Goal: Communication & Community: Answer question/provide support

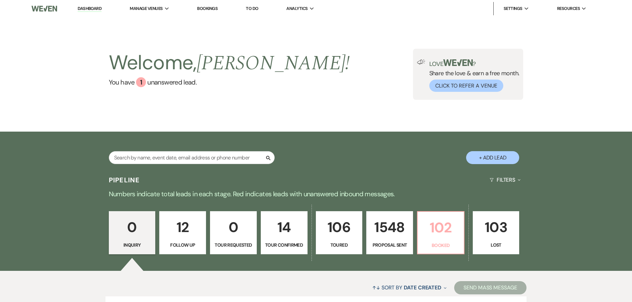
drag, startPoint x: 0, startPoint y: 0, endPoint x: 417, endPoint y: 171, distance: 450.3
click at [430, 242] on p "Booked" at bounding box center [441, 245] width 38 height 7
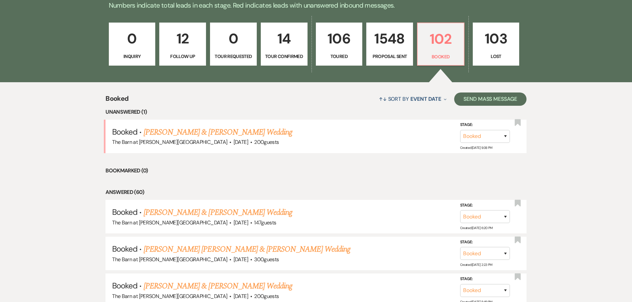
scroll to position [199, 0]
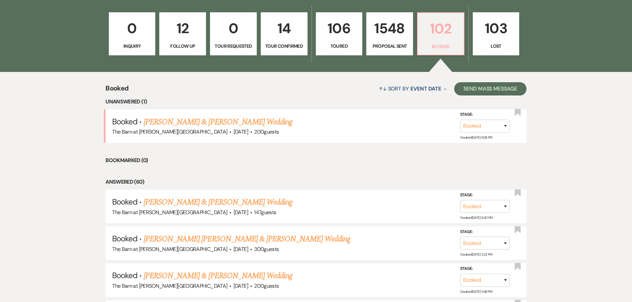
click at [426, 39] on p "102" at bounding box center [441, 29] width 38 height 22
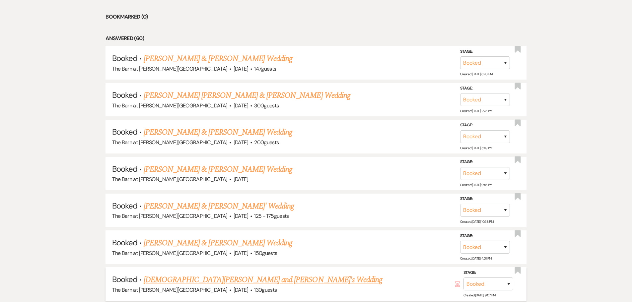
scroll to position [365, 0]
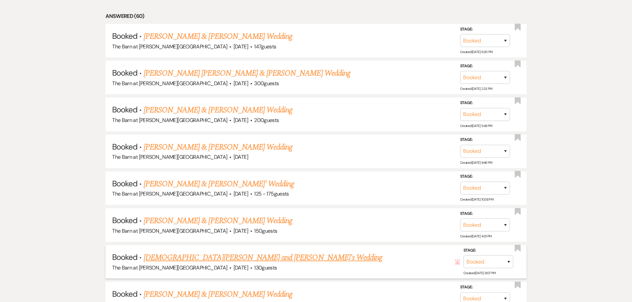
click at [177, 256] on link "[DEMOGRAPHIC_DATA][PERSON_NAME] and [PERSON_NAME]'s Wedding" at bounding box center [263, 258] width 239 height 12
select select "3"
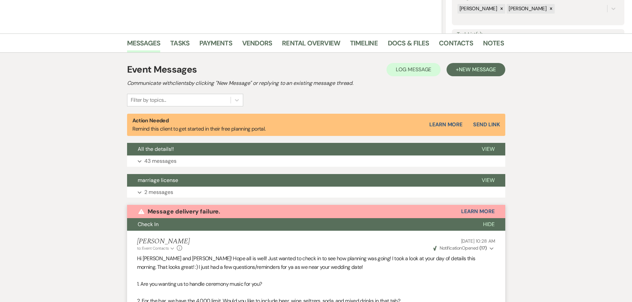
scroll to position [132, 0]
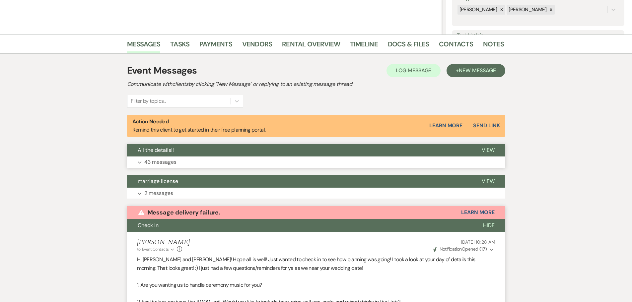
click at [163, 160] on p "43 messages" at bounding box center [160, 162] width 32 height 9
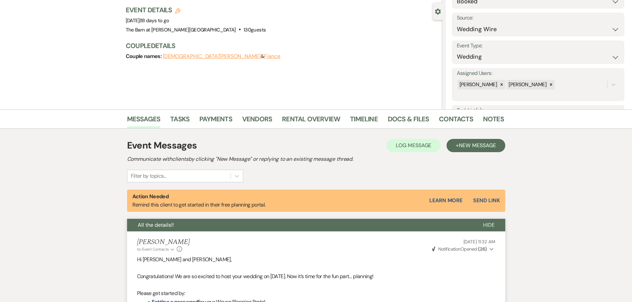
scroll to position [0, 0]
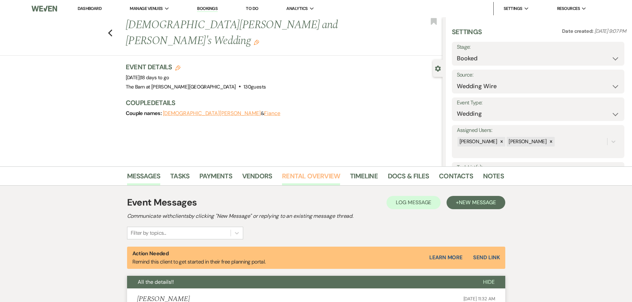
click at [294, 178] on link "Rental Overview" at bounding box center [311, 178] width 58 height 15
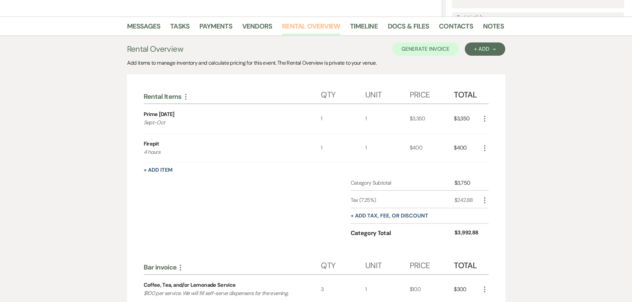
scroll to position [70, 0]
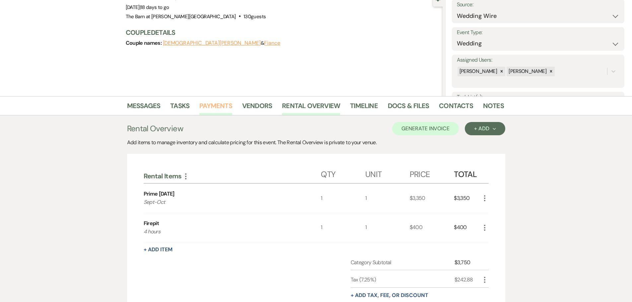
click at [203, 105] on link "Payments" at bounding box center [215, 108] width 33 height 15
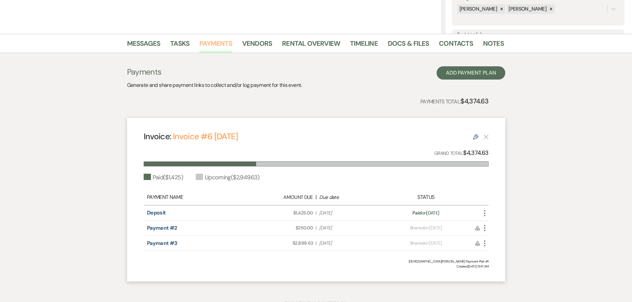
scroll to position [162, 0]
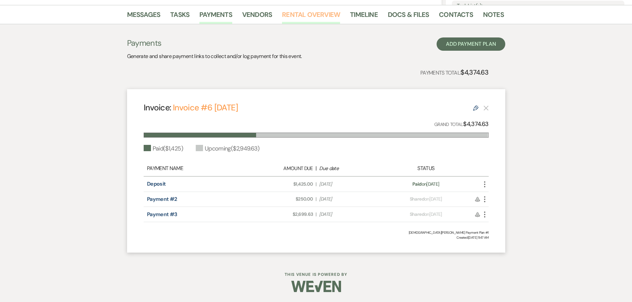
click at [297, 16] on link "Rental Overview" at bounding box center [311, 16] width 58 height 15
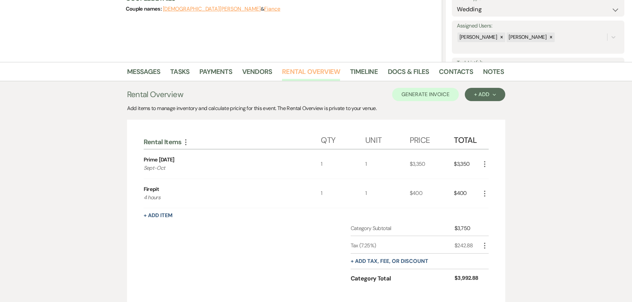
scroll to position [95, 0]
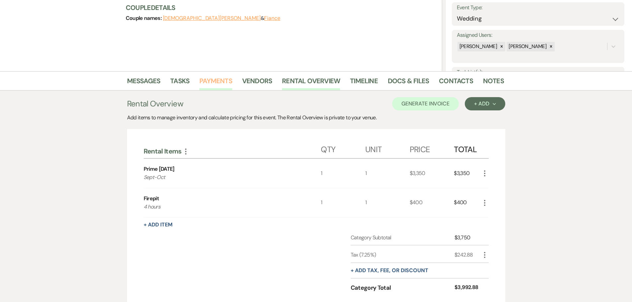
click at [207, 80] on link "Payments" at bounding box center [215, 83] width 33 height 15
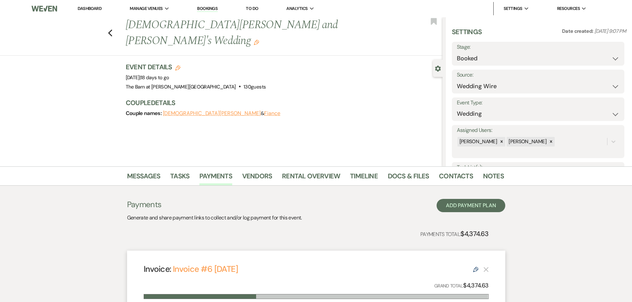
click at [116, 25] on div "Previous [DEMOGRAPHIC_DATA][PERSON_NAME] and [PERSON_NAME]'s Wedding Edit Bookm…" at bounding box center [220, 36] width 446 height 39
click at [113, 29] on icon "Previous" at bounding box center [110, 33] width 5 height 8
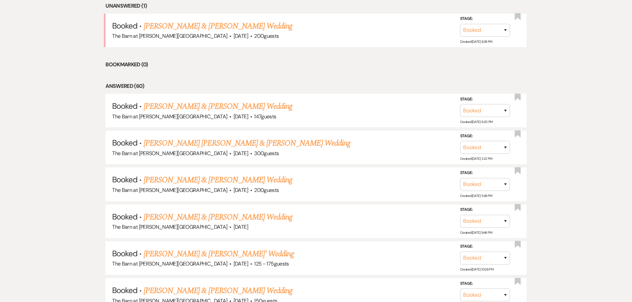
scroll to position [199, 0]
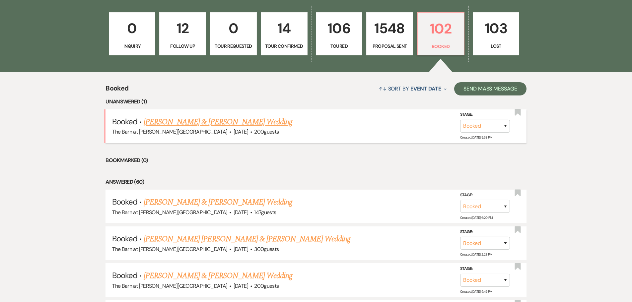
click at [206, 120] on link "[PERSON_NAME] & [PERSON_NAME] Wedding" at bounding box center [218, 122] width 149 height 12
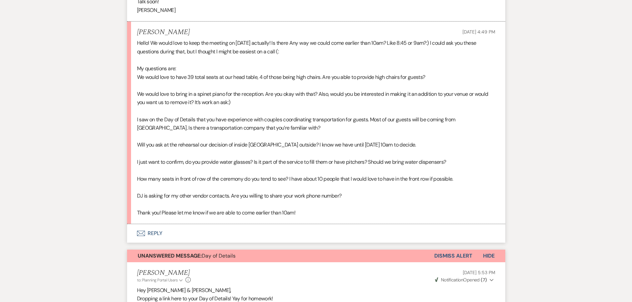
click at [153, 235] on button "Envelope Reply" at bounding box center [316, 233] width 378 height 19
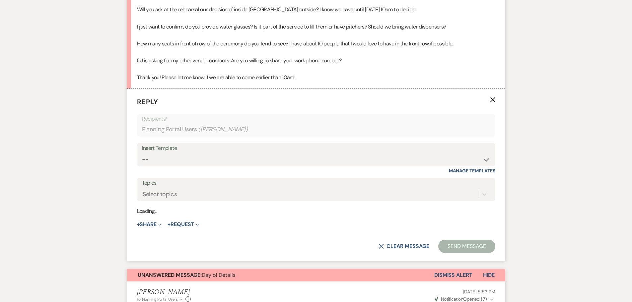
scroll to position [806, 0]
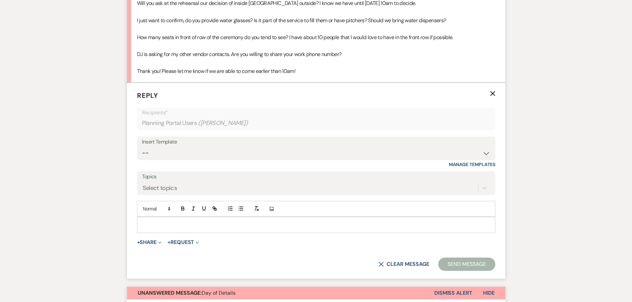
click at [144, 223] on p at bounding box center [316, 224] width 348 height 7
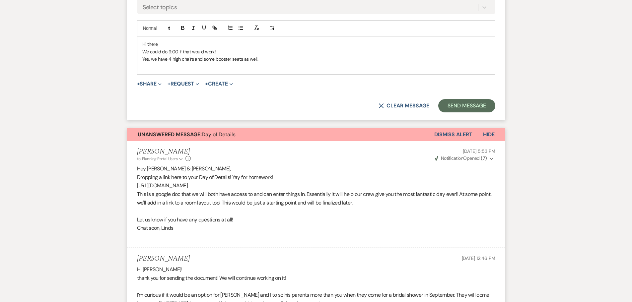
scroll to position [985, 0]
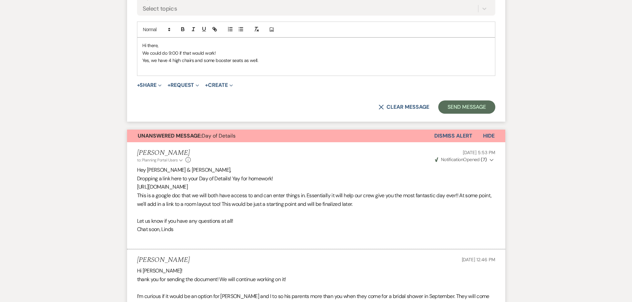
click at [145, 67] on p at bounding box center [316, 67] width 348 height 7
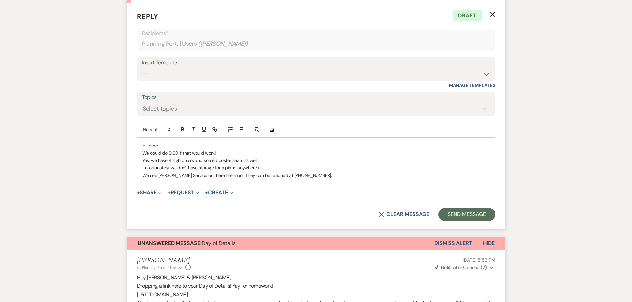
scroll to position [919, 0]
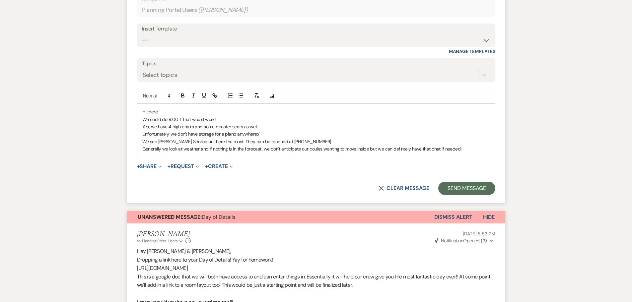
click at [315, 149] on p "Generally we look at weather and if nothing is in the forecast, we don't antici…" at bounding box center [316, 148] width 348 height 7
click at [407, 151] on p "Generally we look at weather and if nothing is in the forecast, we don't antici…" at bounding box center [316, 148] width 348 height 7
click at [467, 149] on p "Generally we look at weather and if nothing is in the forecast, we don't antici…" at bounding box center [316, 148] width 348 height 7
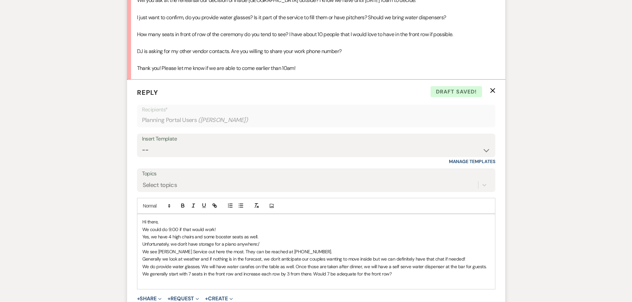
scroll to position [819, 0]
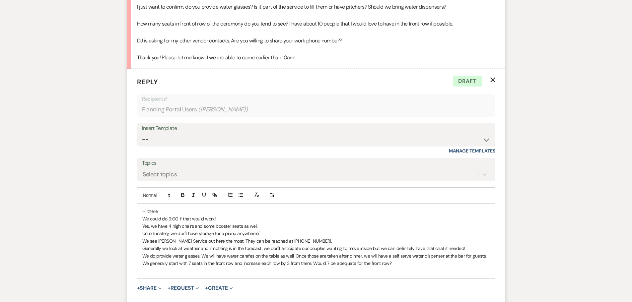
click at [314, 266] on p "We generally start with 7 seats in the front row and increase each row by 3 fro…" at bounding box center [316, 263] width 348 height 7
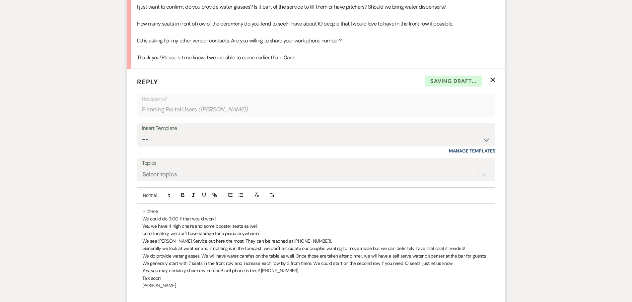
scroll to position [919, 0]
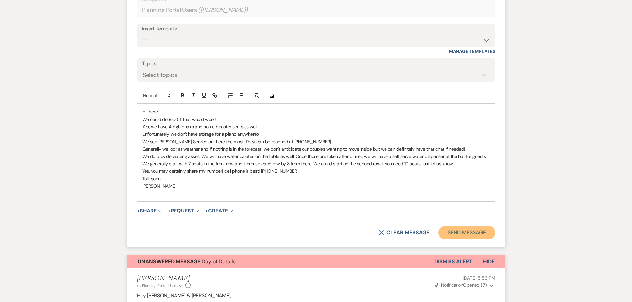
click at [478, 233] on button "Send Message" at bounding box center [466, 232] width 57 height 13
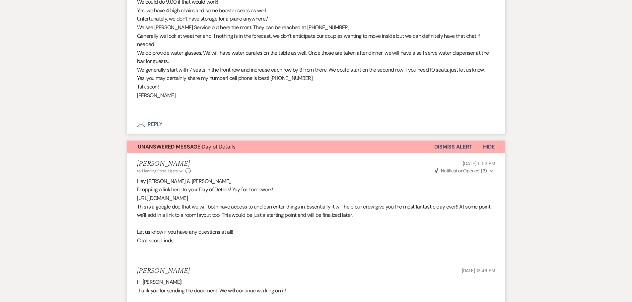
scroll to position [916, 0]
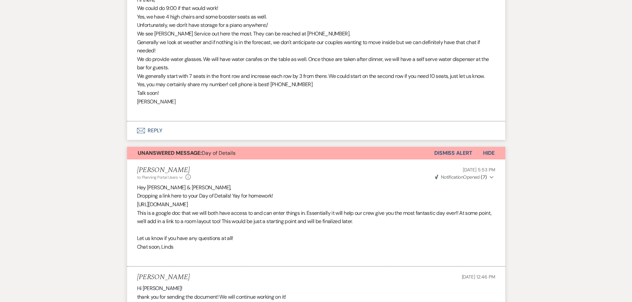
click at [444, 152] on button "Dismiss Alert" at bounding box center [454, 153] width 38 height 13
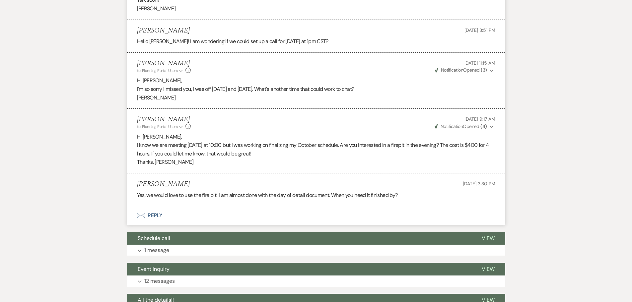
scroll to position [1580, 0]
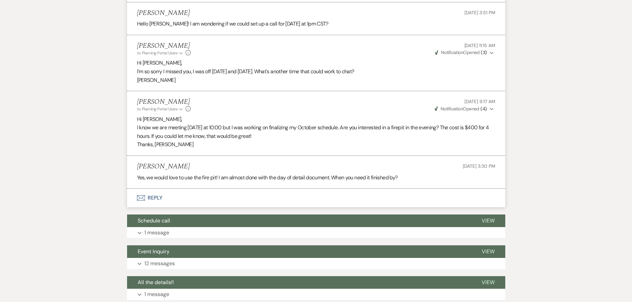
click at [155, 199] on button "Envelope Reply" at bounding box center [316, 198] width 378 height 19
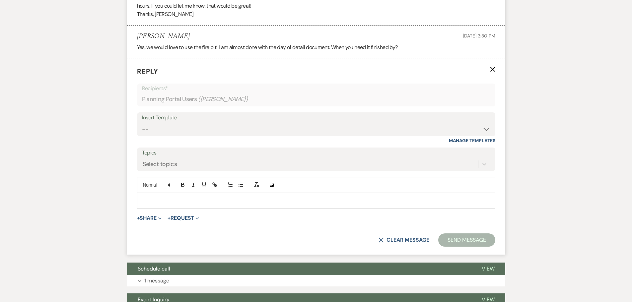
scroll to position [1716, 0]
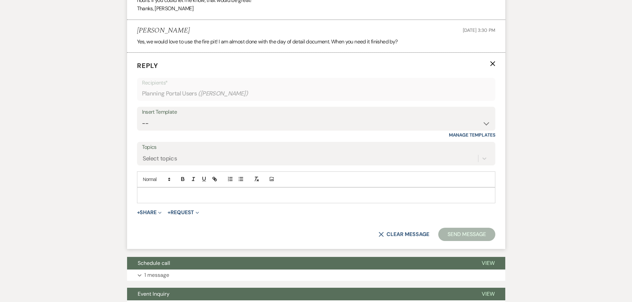
click at [152, 193] on p at bounding box center [316, 195] width 348 height 7
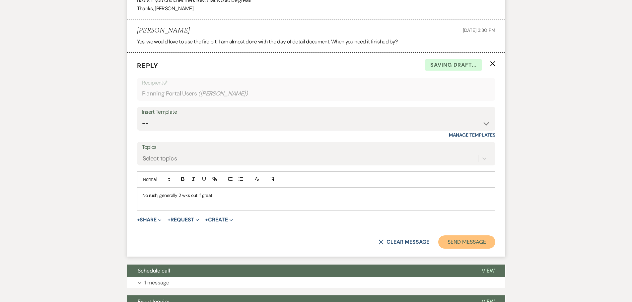
click at [447, 242] on button "Send Message" at bounding box center [466, 242] width 57 height 13
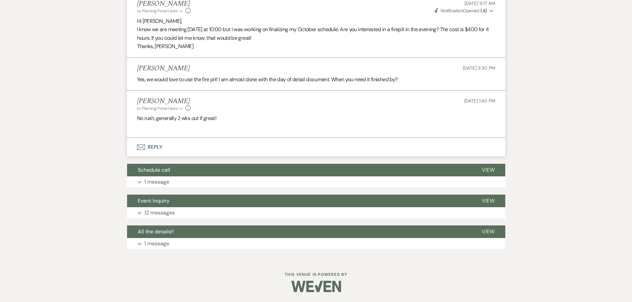
scroll to position [1678, 0]
click at [153, 185] on p "1 message" at bounding box center [156, 182] width 25 height 9
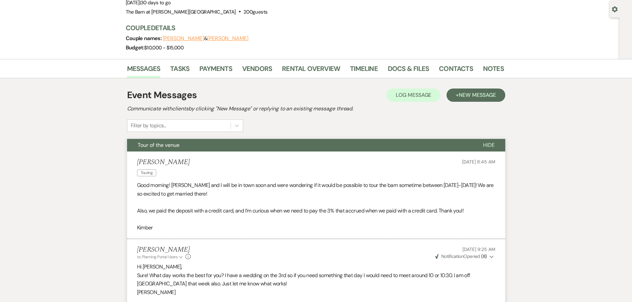
scroll to position [0, 0]
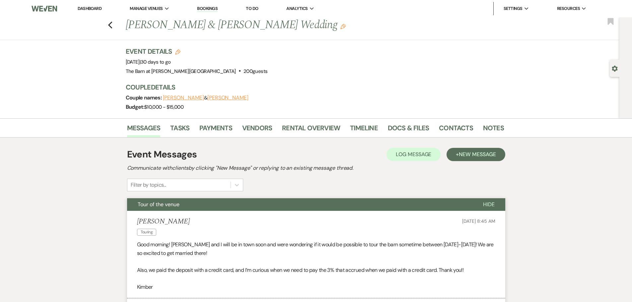
click at [92, 9] on link "Dashboard" at bounding box center [90, 9] width 24 height 6
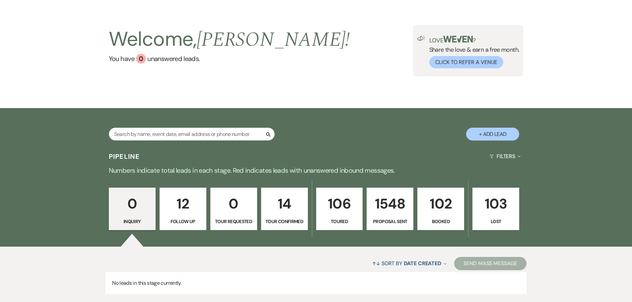
scroll to position [66, 0]
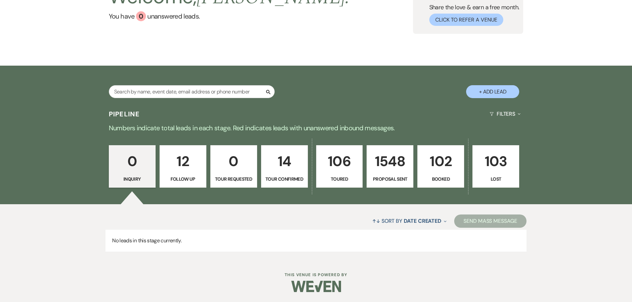
click at [435, 168] on p "102" at bounding box center [441, 161] width 38 height 22
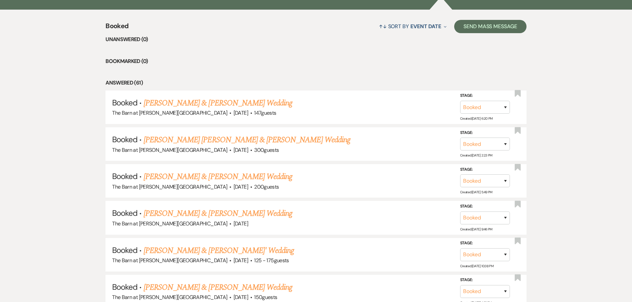
scroll to position [298, 0]
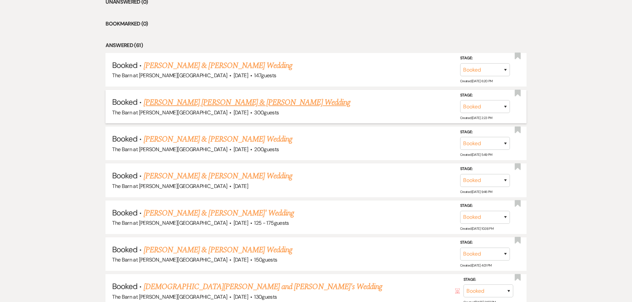
click at [192, 103] on link "[PERSON_NAME] [PERSON_NAME] & [PERSON_NAME] Wedding" at bounding box center [247, 103] width 207 height 12
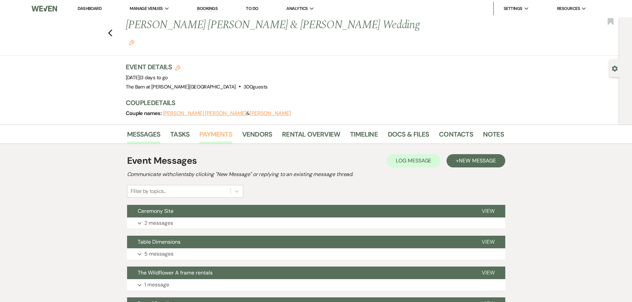
click at [214, 129] on link "Payments" at bounding box center [215, 136] width 33 height 15
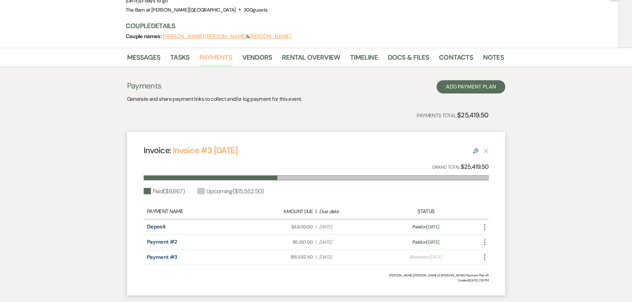
scroll to position [66, 0]
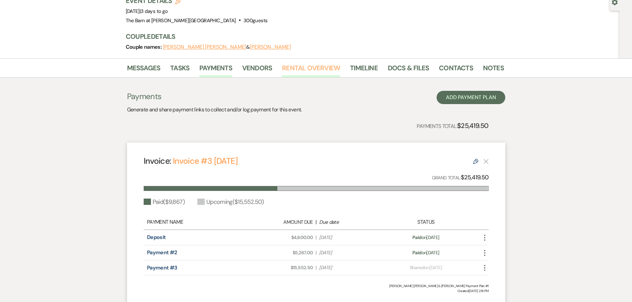
click at [302, 63] on link "Rental Overview" at bounding box center [311, 70] width 58 height 15
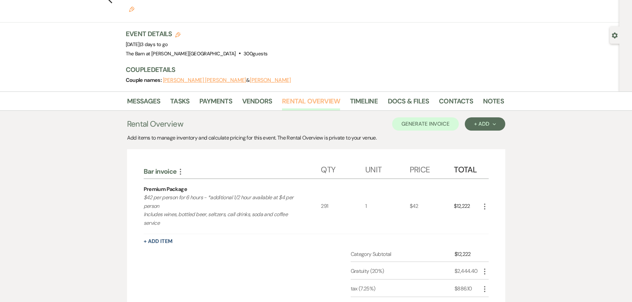
scroll to position [66, 0]
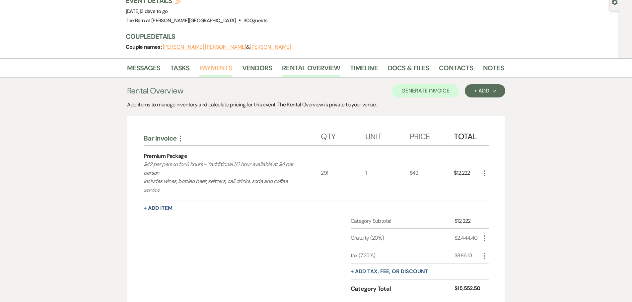
click at [213, 63] on link "Payments" at bounding box center [215, 70] width 33 height 15
